Goal: Information Seeking & Learning: Find specific page/section

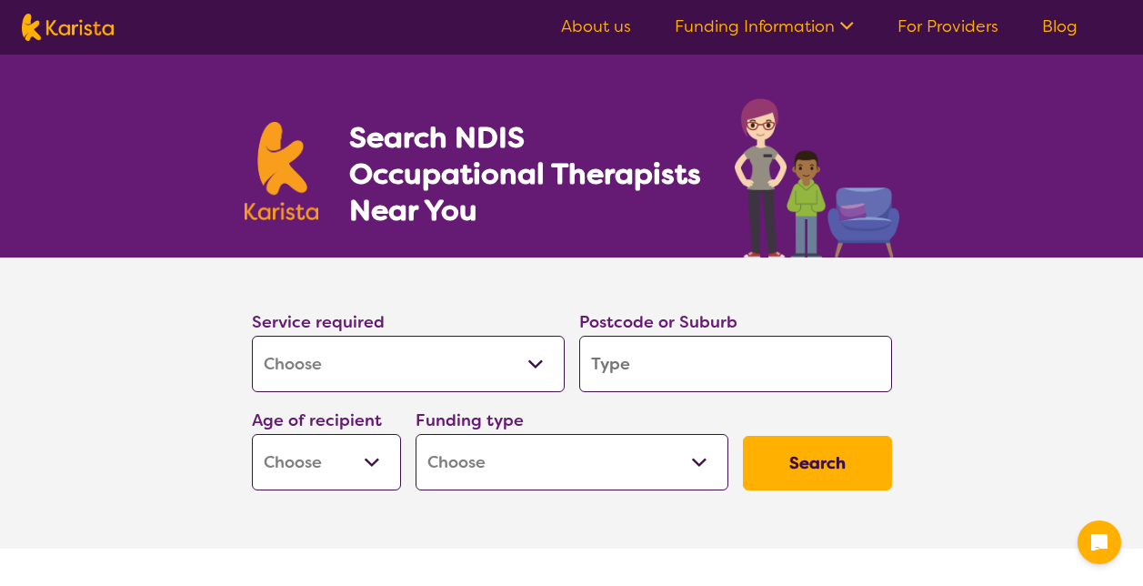
select select "[MEDICAL_DATA]"
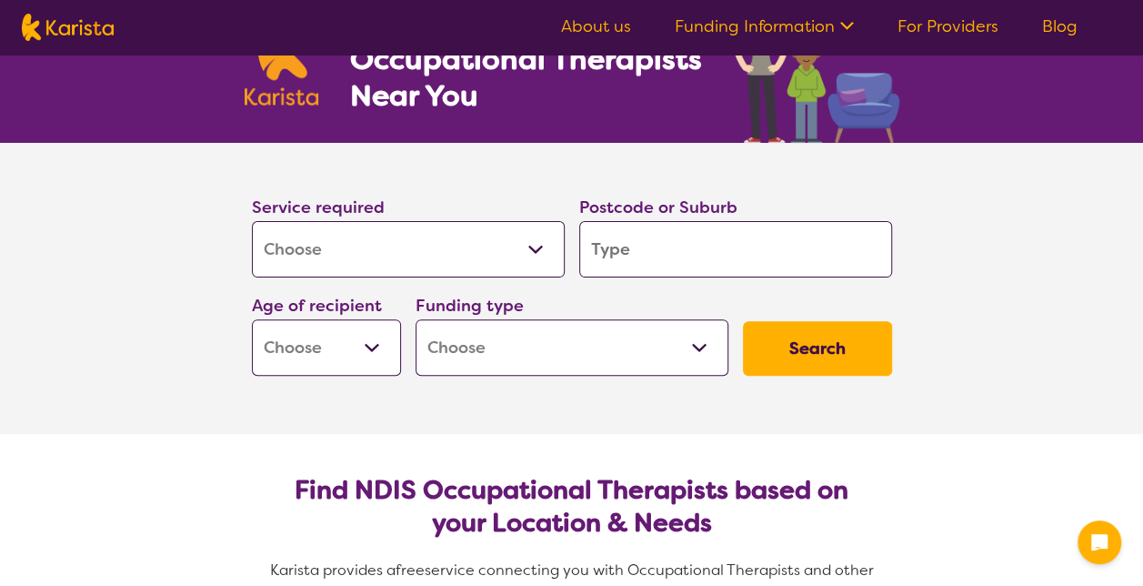
scroll to position [118, 0]
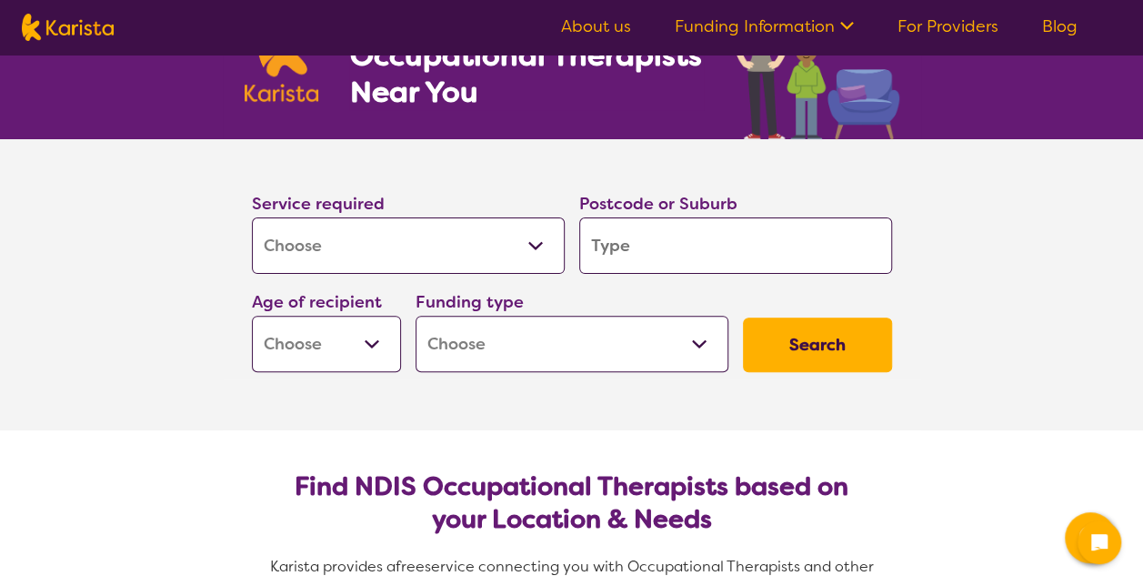
click at [626, 240] on input "search" at bounding box center [735, 245] width 313 height 56
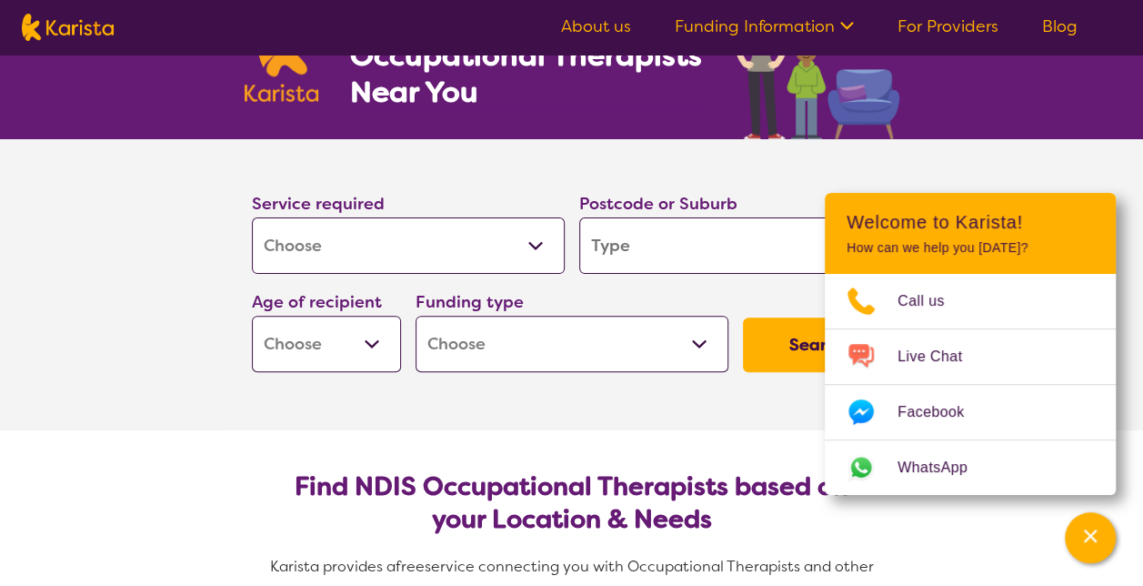
type input "I"
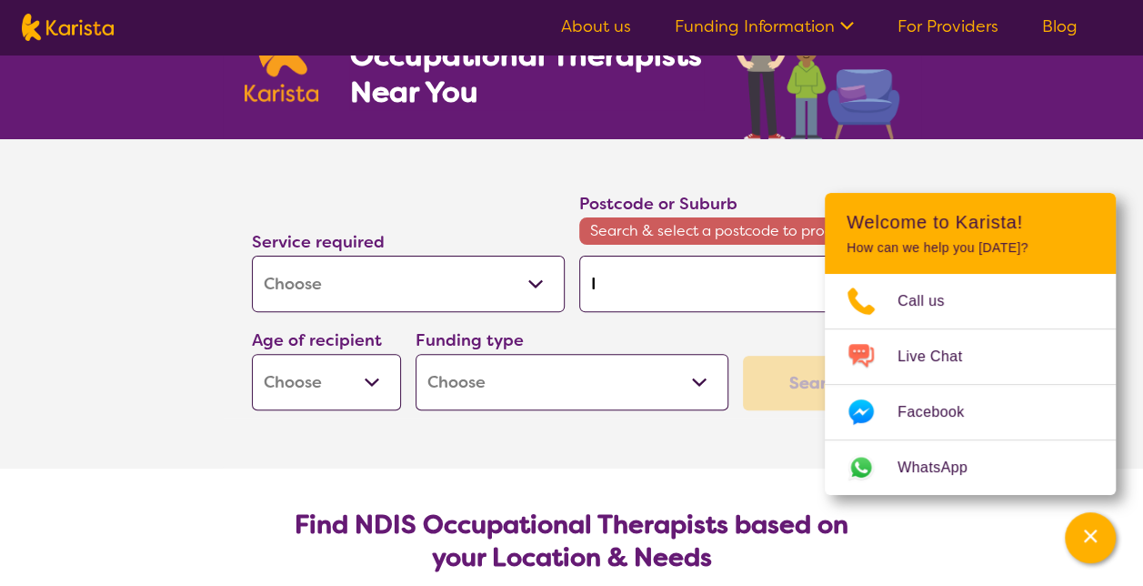
type input "Iv"
type input "Iva"
type input "[PERSON_NAME]"
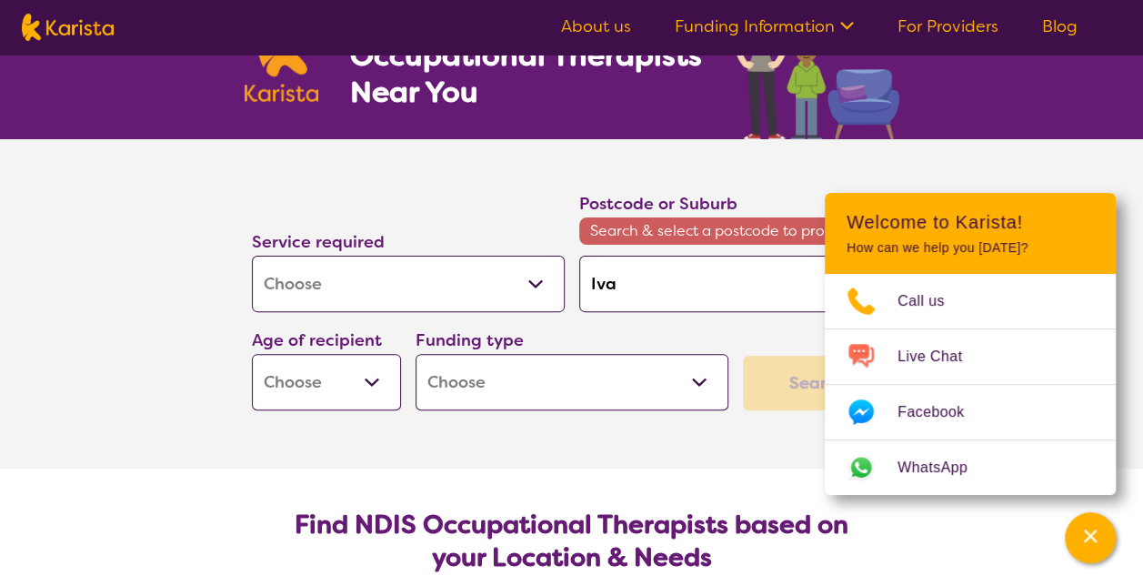
type input "[PERSON_NAME]"
type input "Ivanh"
type input "[PERSON_NAME]"
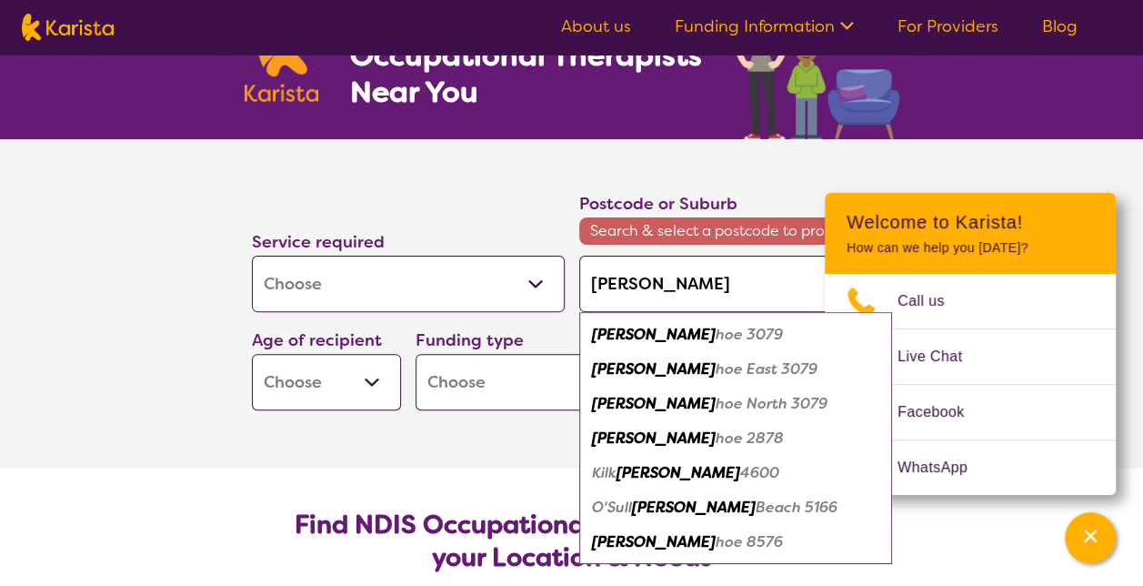
type input "[PERSON_NAME]"
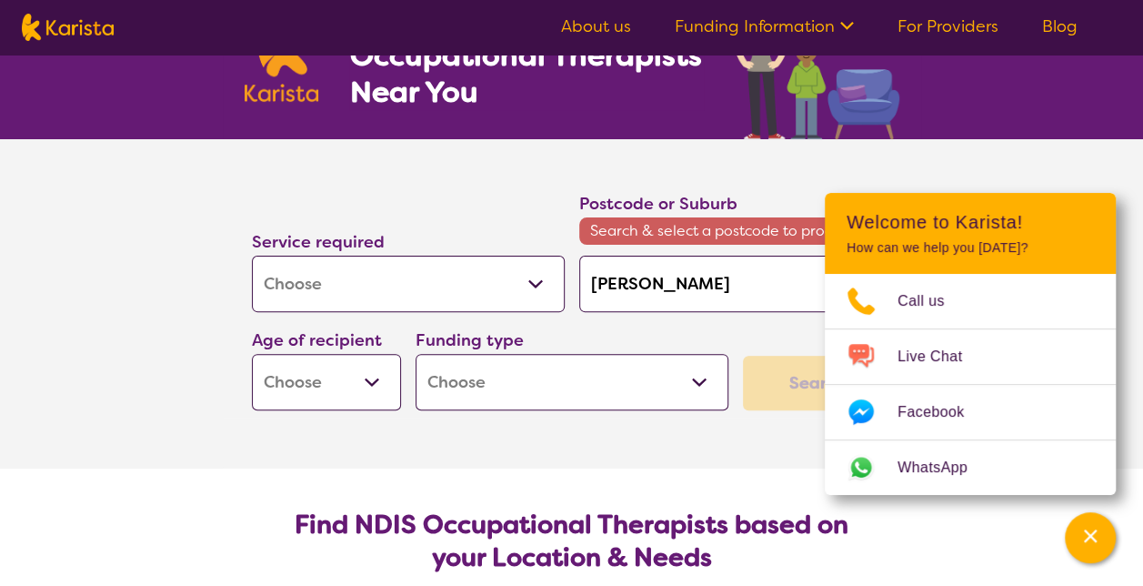
type input "[PERSON_NAME]"
type input "Ivanhoe"
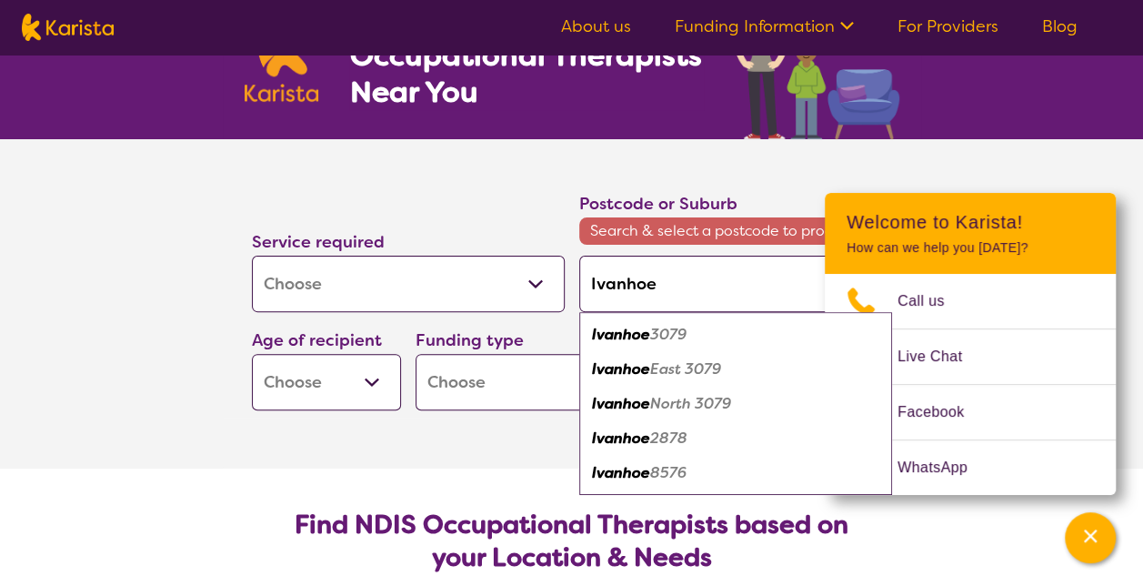
click at [627, 319] on div "Ivanhoe 3079" at bounding box center [735, 334] width 295 height 35
type input "3079"
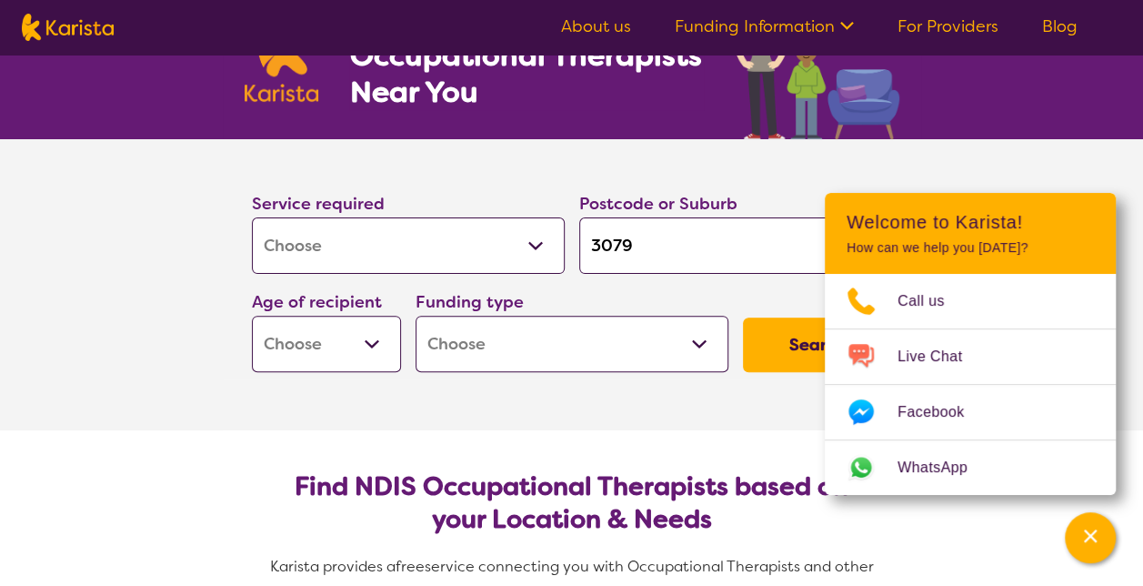
click at [983, 153] on section "Service required Allied Health Assistant Assessment ([MEDICAL_DATA] or [MEDICAL…" at bounding box center [571, 284] width 1143 height 291
click at [524, 351] on select "Home Care Package (HCP) National Disability Insurance Scheme (NDIS) I don't know" at bounding box center [571, 343] width 313 height 56
select select "i-don-t-know"
click at [415, 315] on select "Home Care Package (HCP) National Disability Insurance Scheme (NDIS) I don't know" at bounding box center [571, 343] width 313 height 56
select select "i-don-t-know"
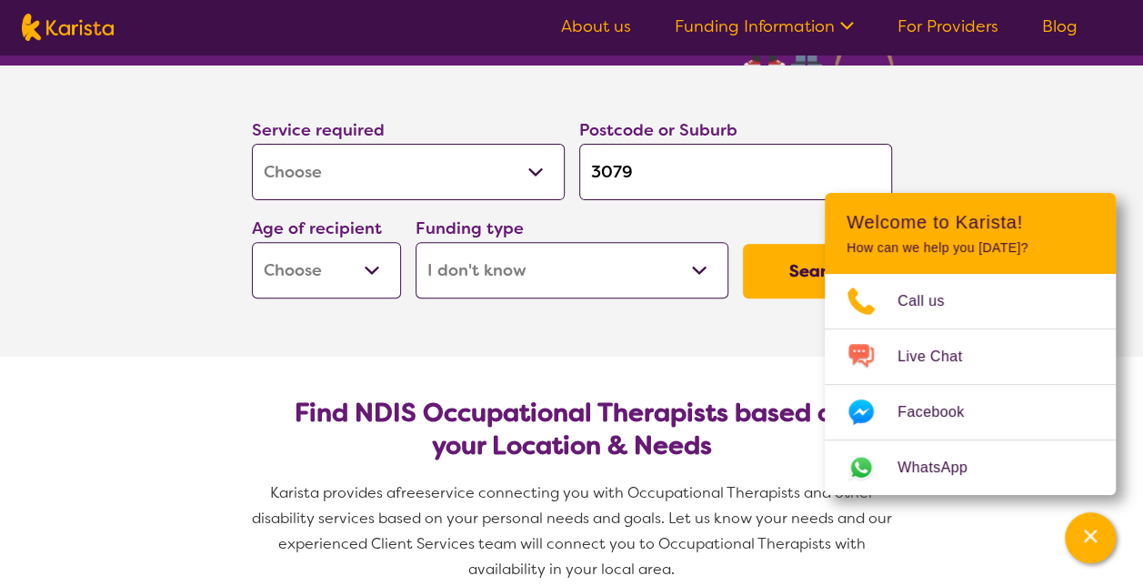
scroll to position [191, 0]
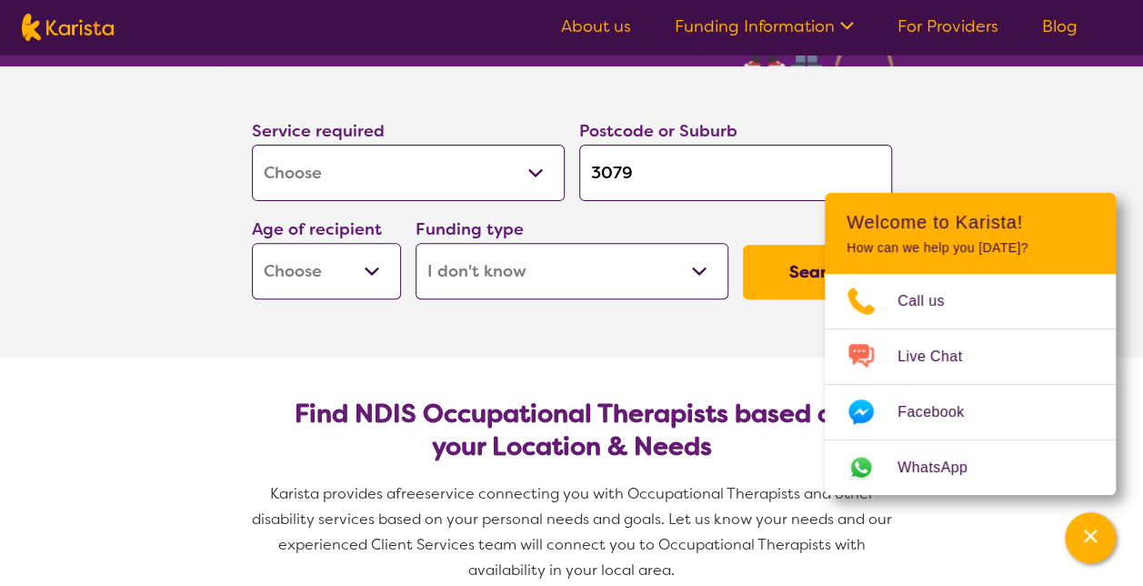
click at [784, 282] on button "Search" at bounding box center [817, 272] width 149 height 55
click at [369, 267] on select "Early Childhood - 0 to 9 Child - 10 to 11 Adolescent - 12 to 17 Adult - 18 to 6…" at bounding box center [326, 271] width 149 height 56
select select "AD"
click at [252, 243] on select "Early Childhood - 0 to 9 Child - 10 to 11 Adolescent - 12 to 17 Adult - 18 to 6…" at bounding box center [326, 271] width 149 height 56
select select "AD"
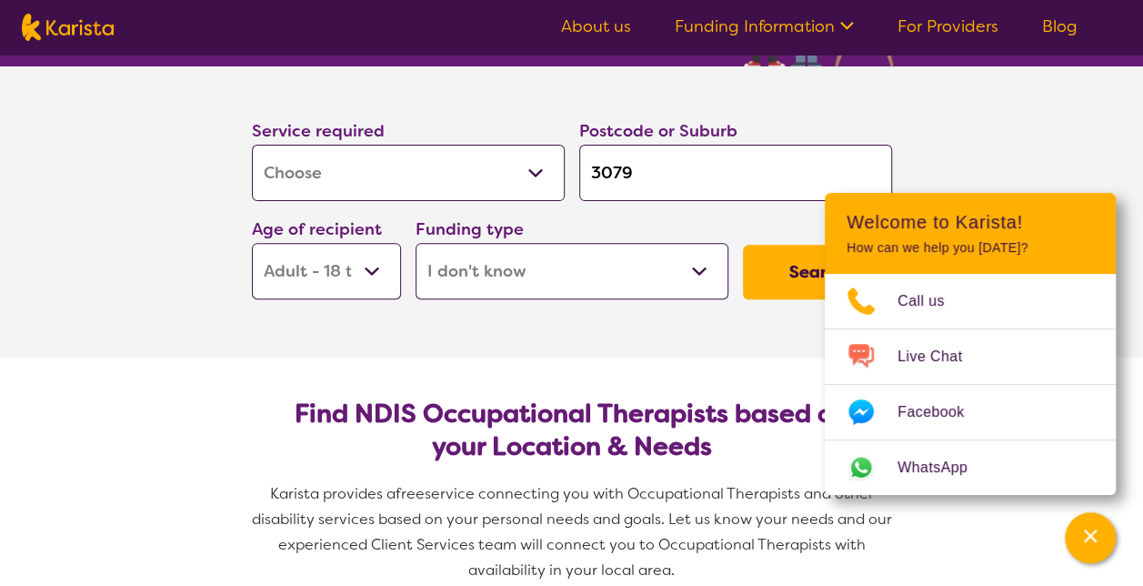
click at [803, 272] on button "Search" at bounding box center [817, 272] width 149 height 55
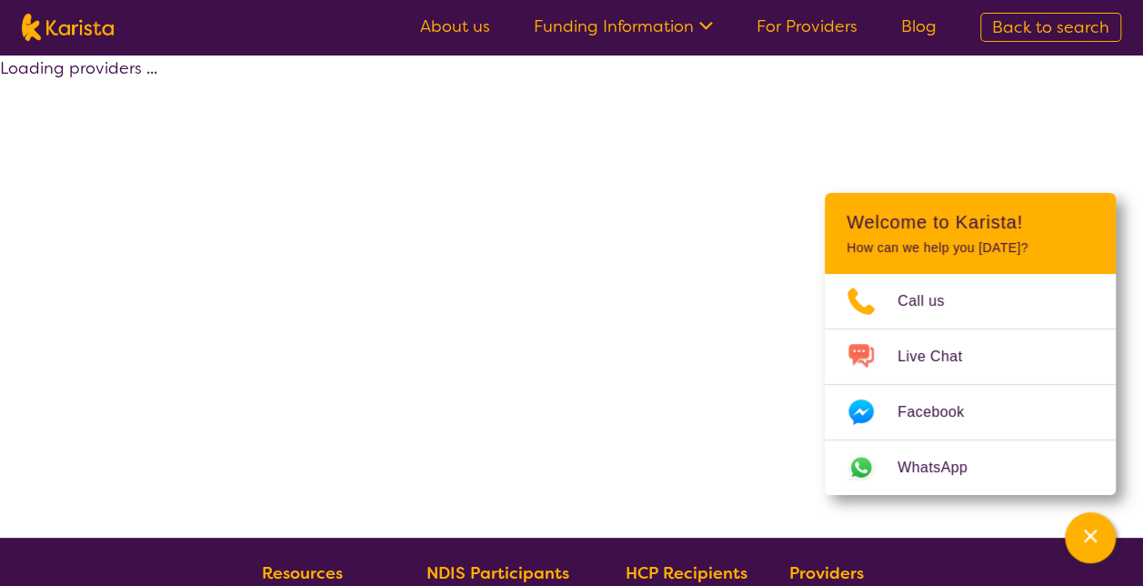
select select "[MEDICAL_DATA]"
select select "AD"
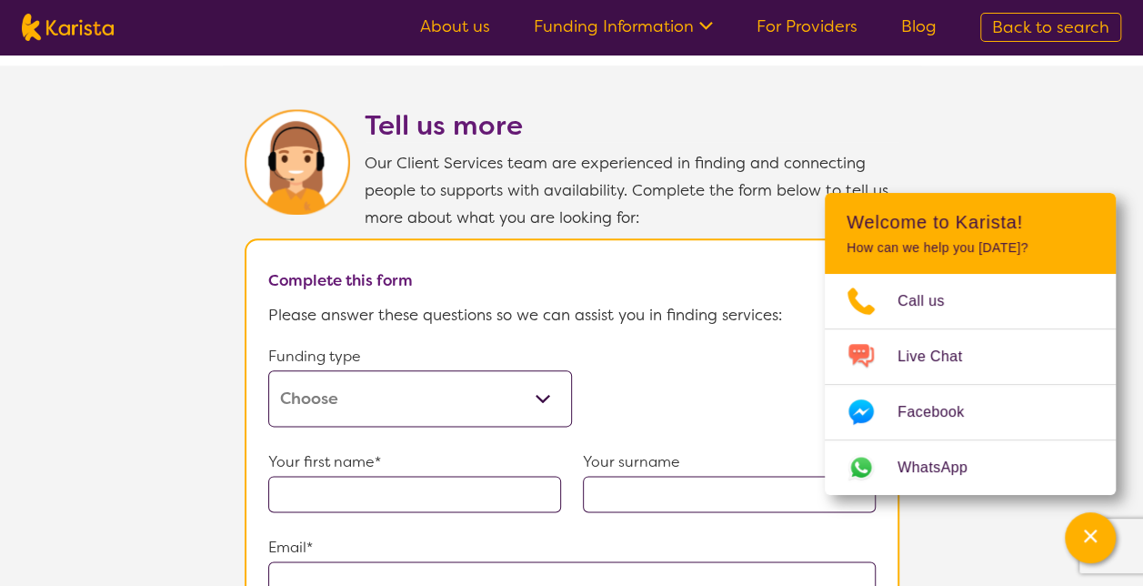
scroll to position [704, 0]
